Goal: Information Seeking & Learning: Learn about a topic

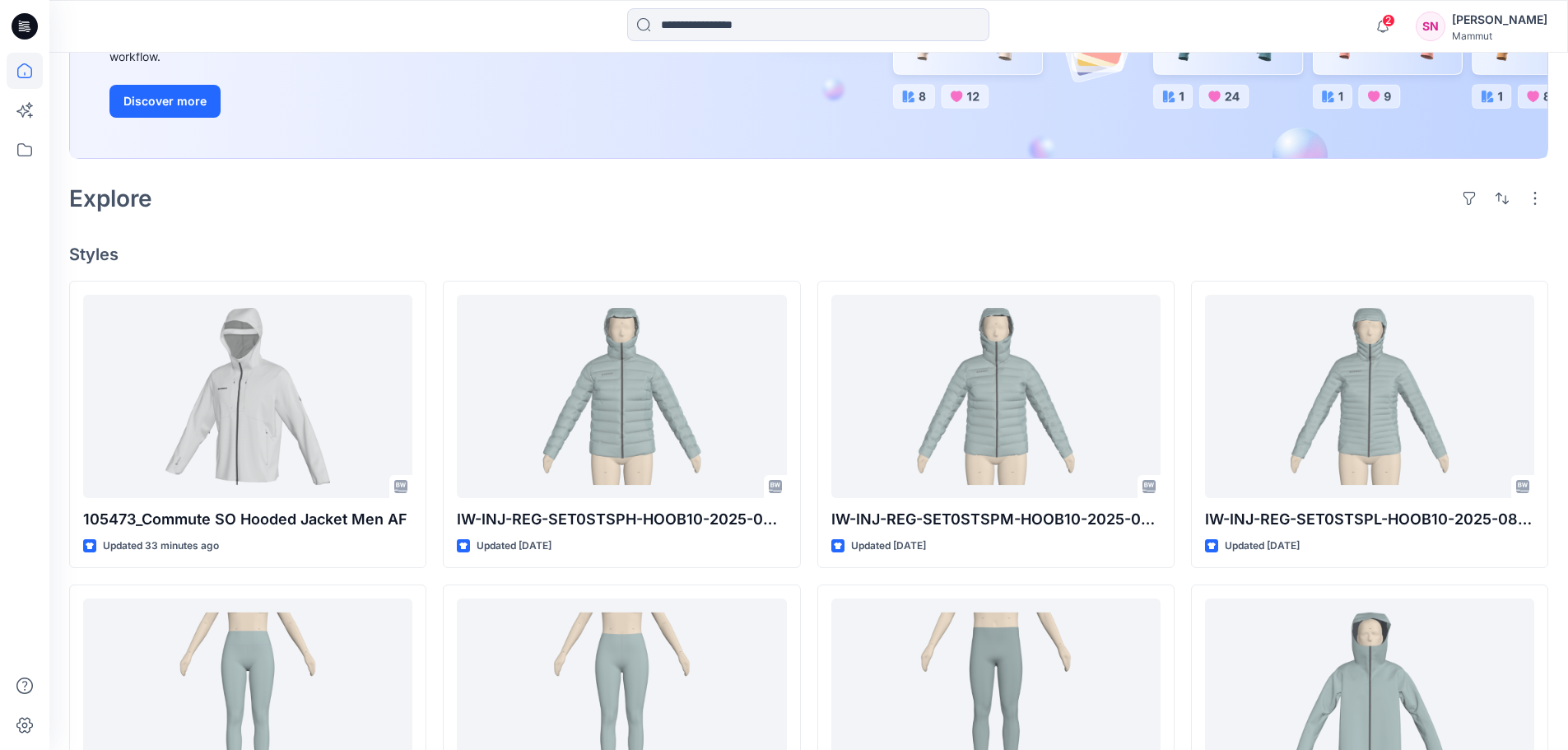
scroll to position [329, 0]
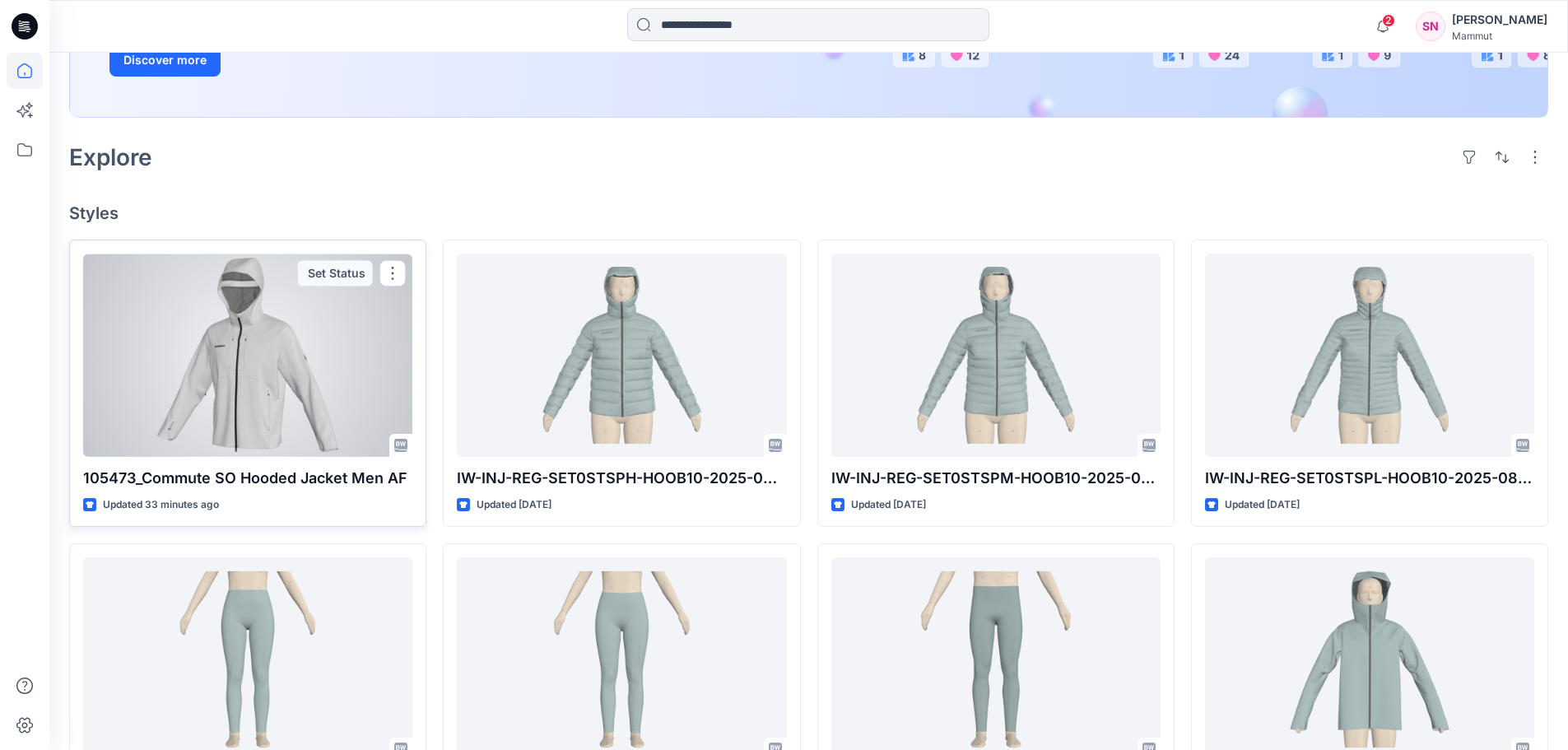
click at [344, 478] on p "105473_Commute SO Hooded Jacket Men AF" at bounding box center [248, 478] width 329 height 23
click at [354, 399] on div at bounding box center [248, 355] width 329 height 203
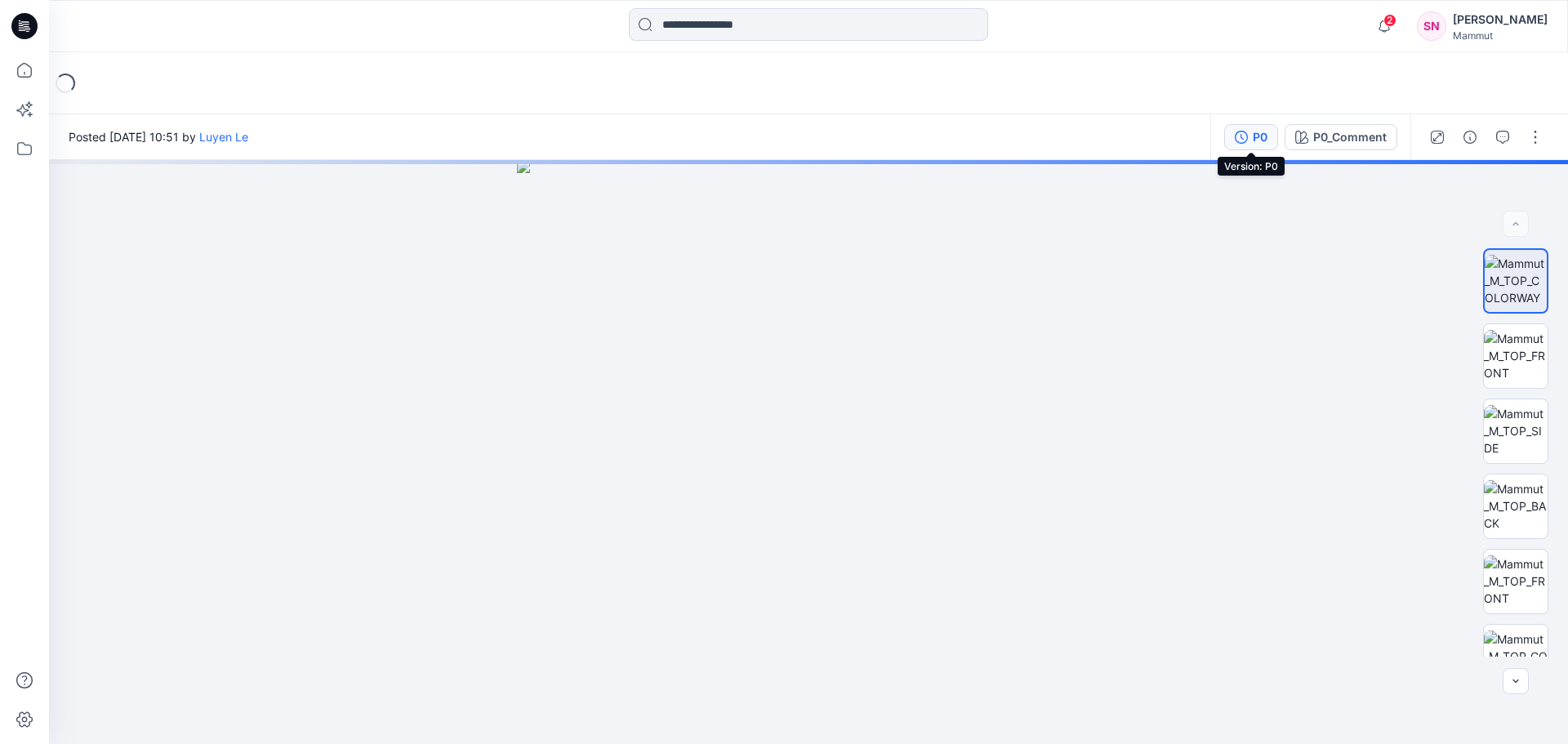
click at [1250, 134] on button "P0" at bounding box center [1250, 137] width 54 height 26
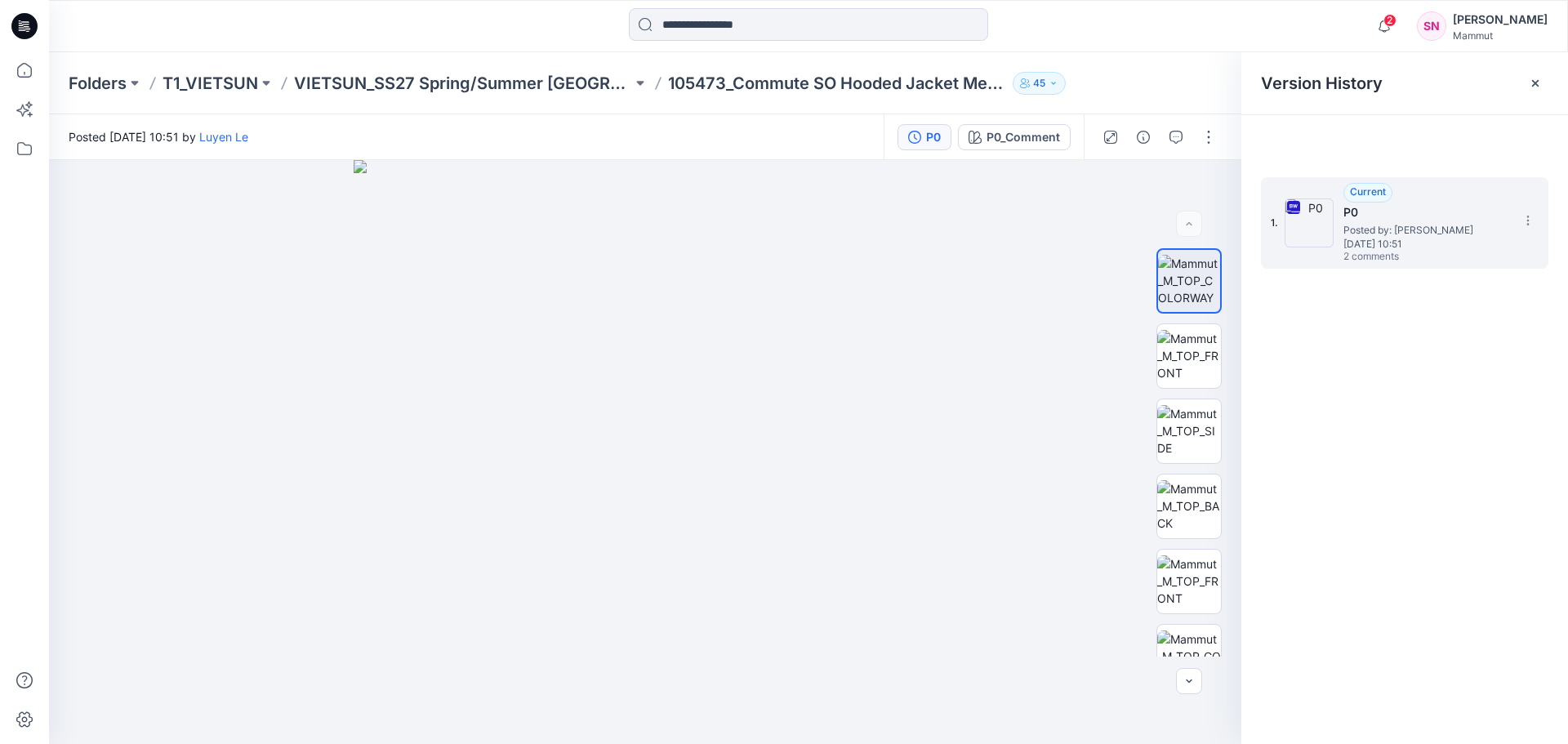
click at [1394, 254] on span "2 comments" at bounding box center [1400, 256] width 114 height 13
click at [1499, 218] on h5 "P0" at bounding box center [1425, 213] width 163 height 20
click at [1381, 233] on span "Posted by: [PERSON_NAME]" at bounding box center [1425, 230] width 163 height 17
click at [1175, 137] on icon "button" at bounding box center [1175, 137] width 13 height 13
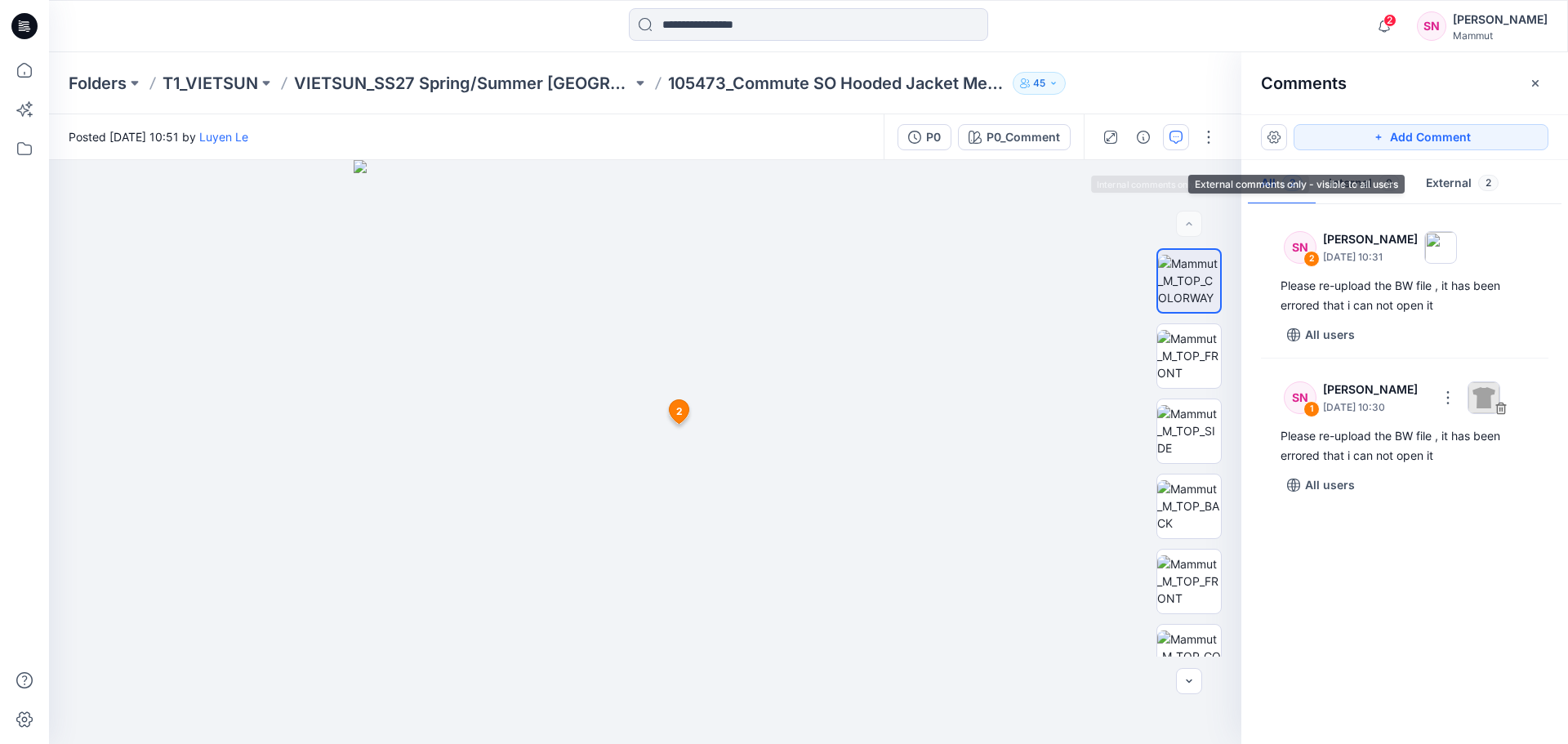
click at [1430, 181] on button "External 2" at bounding box center [1462, 183] width 98 height 42
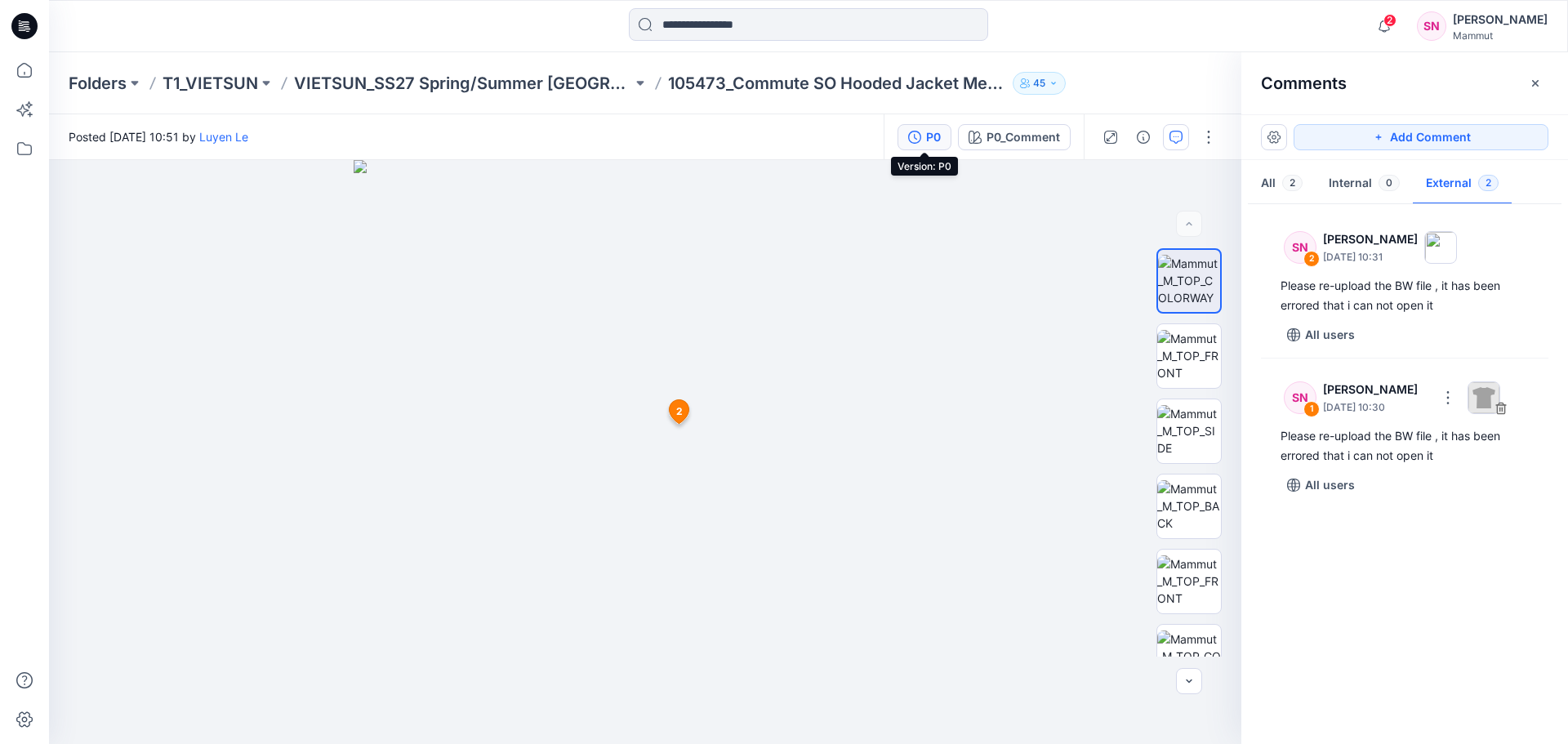
click at [928, 138] on div "P0" at bounding box center [933, 137] width 15 height 18
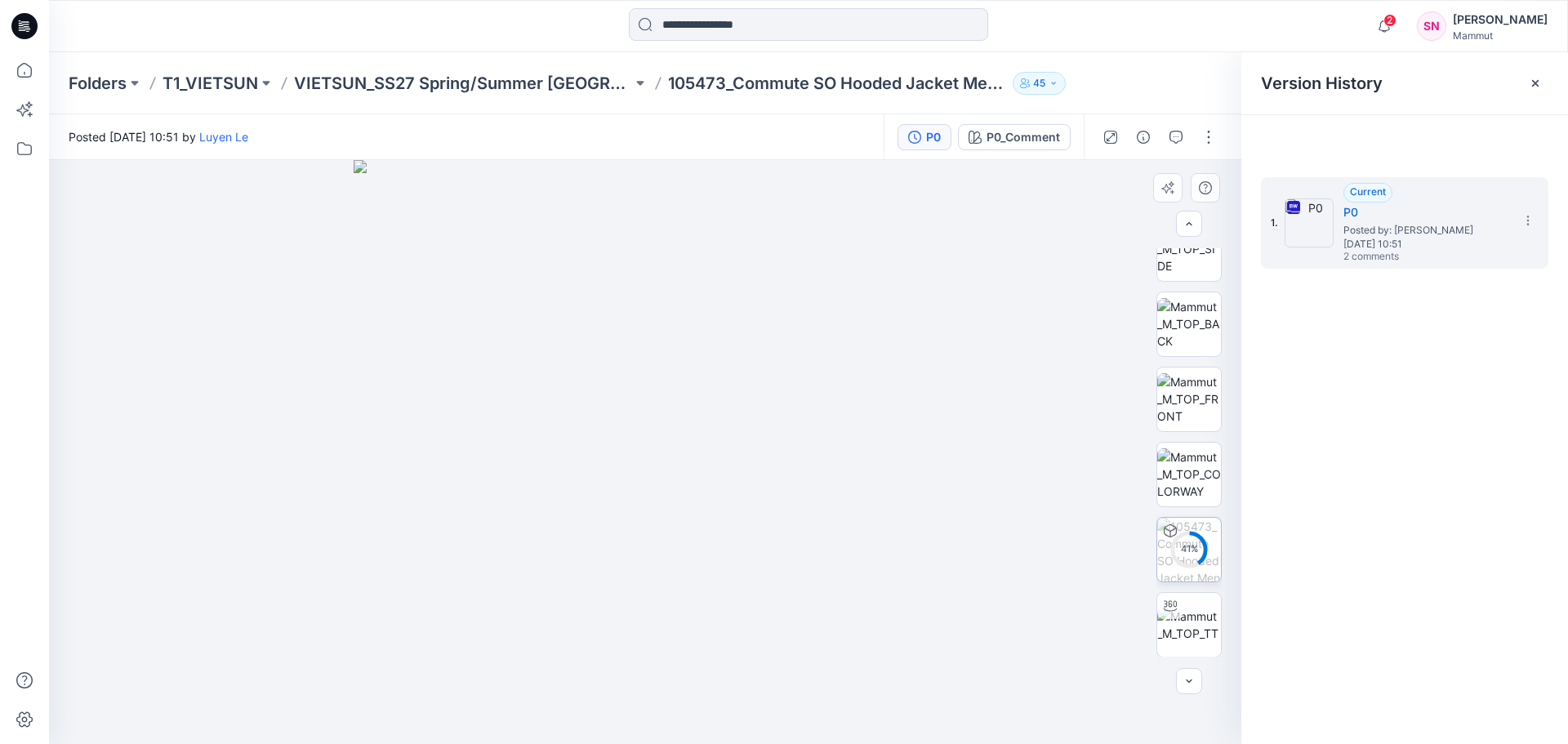
scroll to position [183, 0]
click at [1179, 557] on circle at bounding box center [1189, 547] width 32 height 32
